Goal: Navigation & Orientation: Find specific page/section

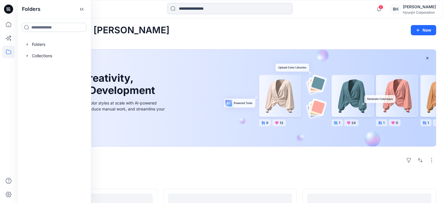
click at [32, 28] on input at bounding box center [54, 27] width 64 height 9
click at [39, 29] on input at bounding box center [54, 27] width 64 height 9
click at [56, 28] on input at bounding box center [54, 27] width 64 height 9
click at [27, 28] on input at bounding box center [54, 27] width 64 height 9
click at [58, 50] on div at bounding box center [54, 55] width 65 height 11
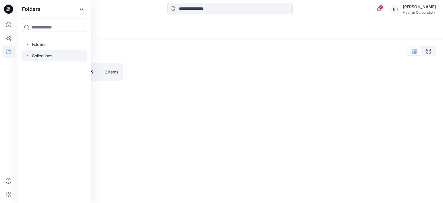
click at [36, 30] on input at bounding box center [54, 27] width 64 height 9
click at [54, 29] on input at bounding box center [54, 27] width 64 height 9
click at [29, 50] on div at bounding box center [54, 55] width 65 height 11
click at [9, 52] on icon at bounding box center [8, 52] width 13 height 13
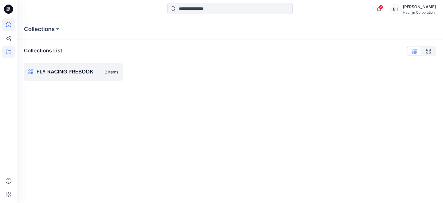
click at [9, 26] on icon at bounding box center [8, 25] width 0 height 1
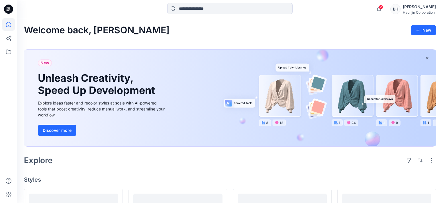
click at [9, 26] on icon at bounding box center [8, 25] width 0 height 1
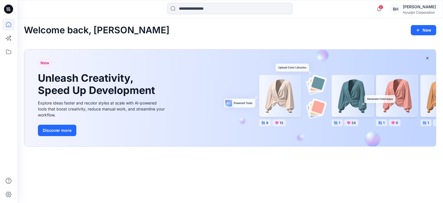
click at [89, 29] on div "Welcome back, Ben New" at bounding box center [230, 30] width 412 height 11
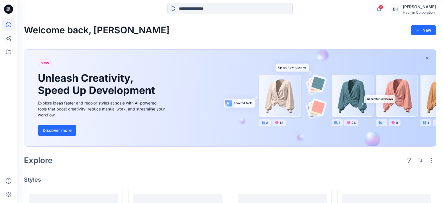
click at [34, 29] on h2 "Welcome back, [PERSON_NAME]" at bounding box center [96, 30] width 145 height 11
click at [33, 28] on h2 "Welcome back, [PERSON_NAME]" at bounding box center [96, 30] width 145 height 11
click at [34, 28] on h2 "Welcome back, [PERSON_NAME]" at bounding box center [96, 30] width 145 height 11
click at [46, 29] on h2 "Welcome back, [PERSON_NAME]" at bounding box center [96, 30] width 145 height 11
click at [58, 29] on h2 "Welcome back, [PERSON_NAME]" at bounding box center [96, 30] width 145 height 11
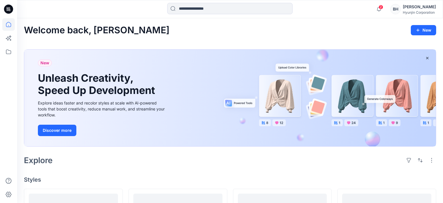
click at [72, 30] on h2 "Welcome back, [PERSON_NAME]" at bounding box center [96, 30] width 145 height 11
click at [302, 25] on div "Welcome back, Ben New" at bounding box center [230, 30] width 412 height 11
click at [403, 6] on div "[PERSON_NAME]" at bounding box center [419, 6] width 33 height 7
click at [403, 10] on div "Hyunjin Corporation" at bounding box center [419, 12] width 33 height 4
click at [403, 5] on div "[PERSON_NAME]" at bounding box center [419, 6] width 33 height 7
